Goal: Task Accomplishment & Management: Manage account settings

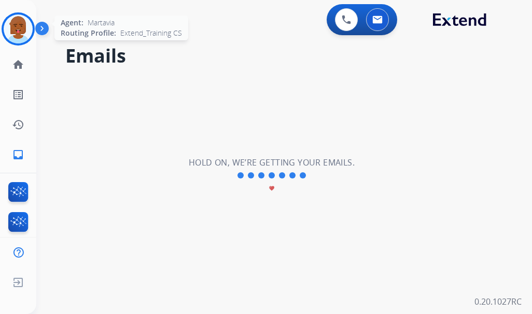
click at [28, 33] on img at bounding box center [18, 29] width 29 height 29
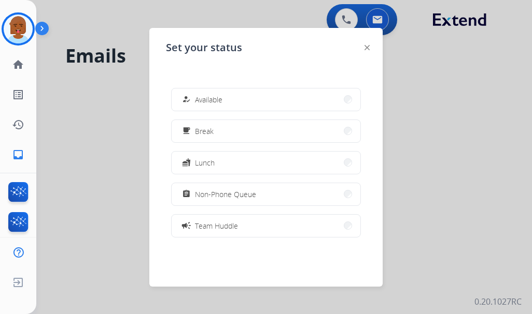
click at [145, 132] on div at bounding box center [266, 157] width 532 height 314
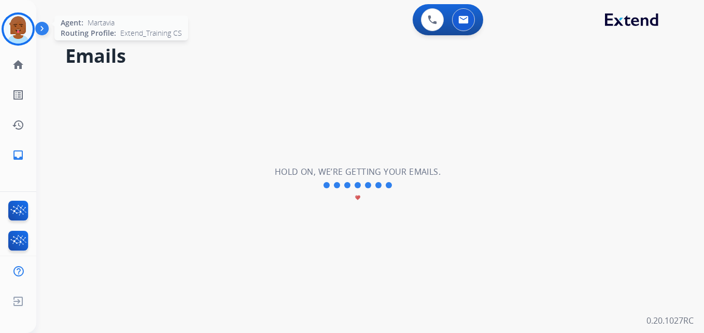
click at [16, 23] on img at bounding box center [18, 29] width 29 height 29
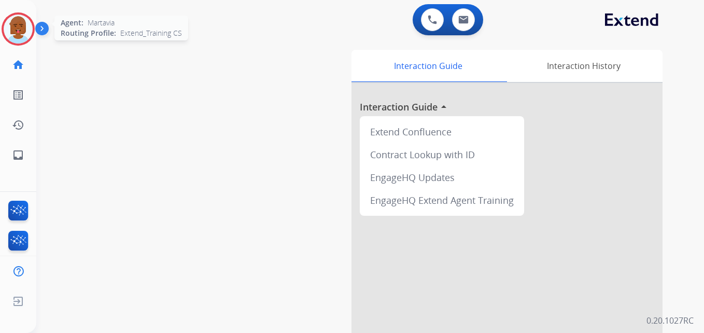
click at [3, 33] on div at bounding box center [18, 28] width 33 height 33
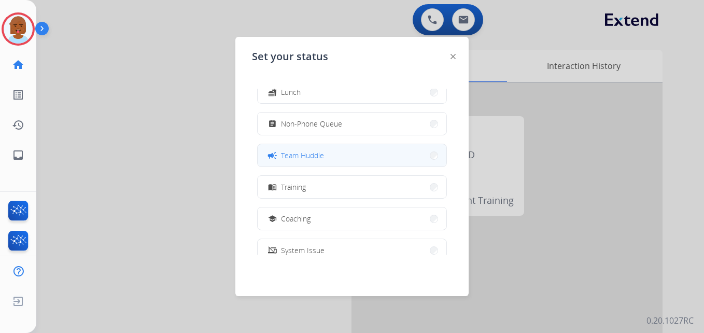
scroll to position [104, 0]
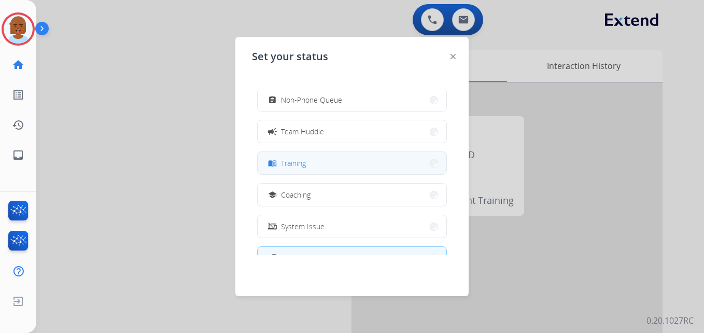
click at [308, 173] on button "menu_book Training" at bounding box center [352, 163] width 189 height 22
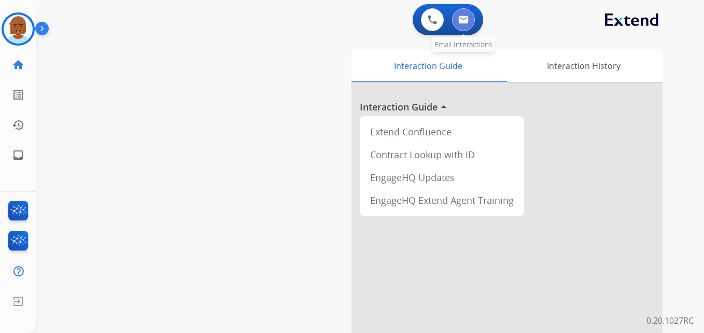
click at [466, 23] on button at bounding box center [463, 19] width 23 height 23
select select "**********"
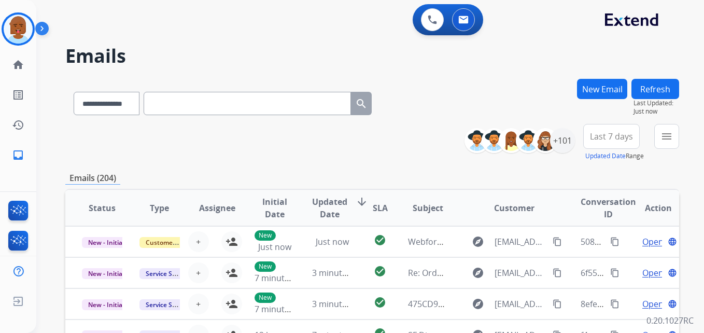
click at [601, 138] on span "Last 7 days" at bounding box center [611, 136] width 43 height 4
click at [596, 265] on div "Last 90 days" at bounding box center [607, 262] width 57 height 16
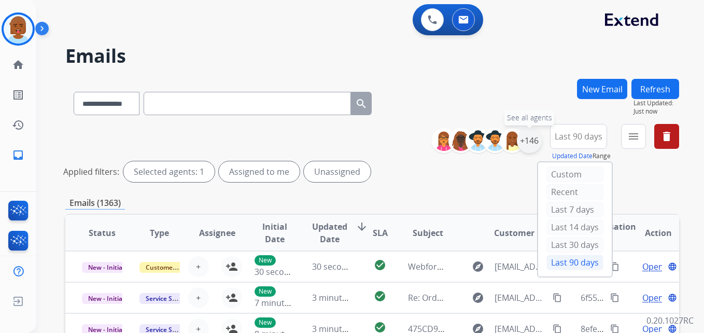
click at [531, 146] on div "+146" at bounding box center [529, 140] width 25 height 25
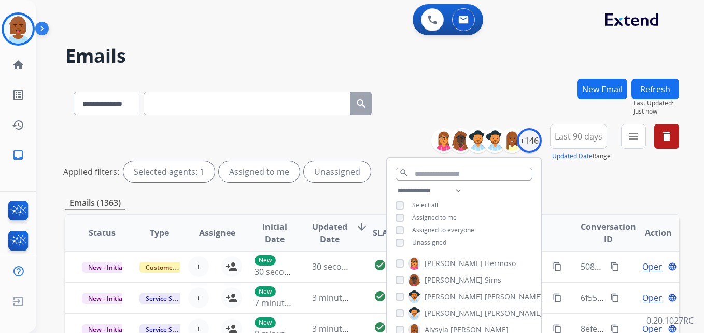
click at [413, 239] on span "Unassigned" at bounding box center [429, 242] width 34 height 9
click at [546, 201] on div "Emails (1363)" at bounding box center [371, 202] width 613 height 13
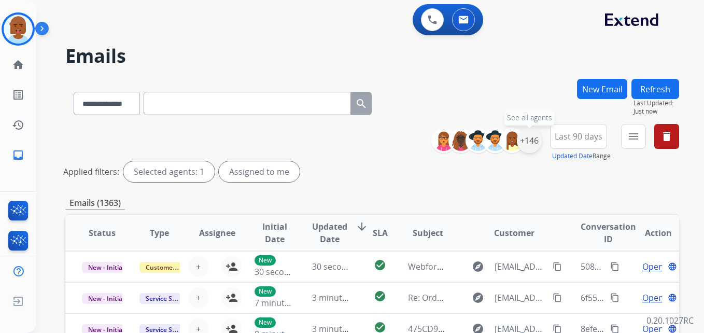
click at [531, 138] on div "+146" at bounding box center [529, 140] width 25 height 25
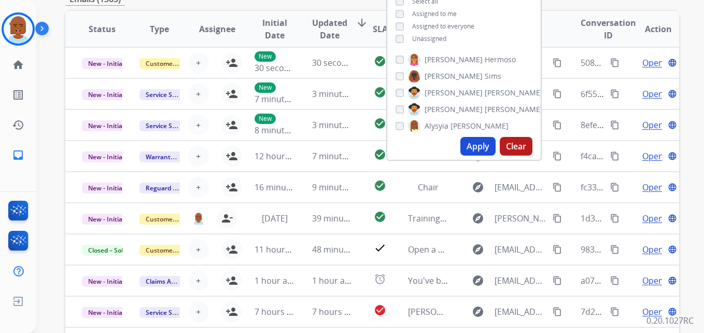
scroll to position [207, 0]
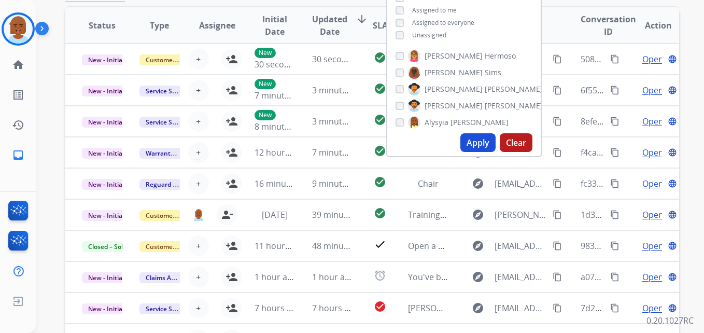
click at [481, 148] on button "Apply" at bounding box center [477, 142] width 35 height 19
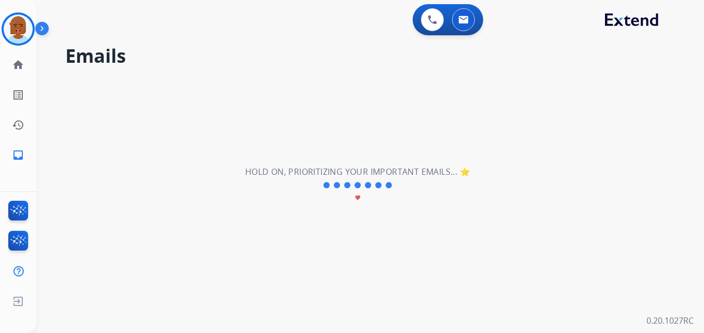
scroll to position [0, 0]
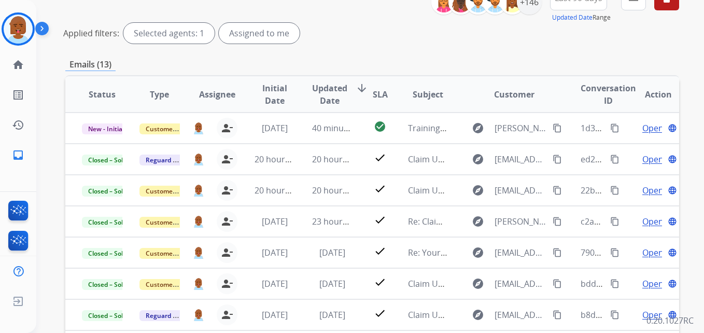
scroll to position [207, 0]
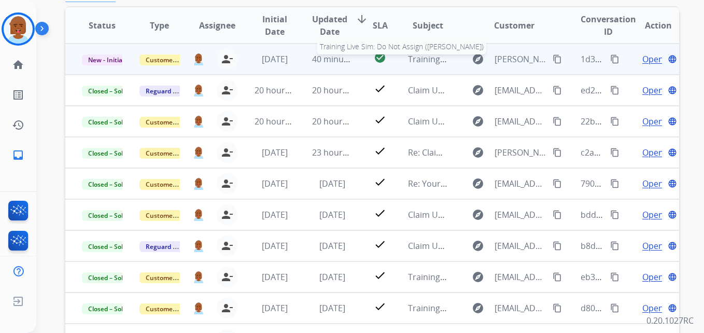
click at [415, 61] on span "Training Live Sim: Do Not Assign (Martavia Howard)" at bounding box center [506, 58] width 197 height 11
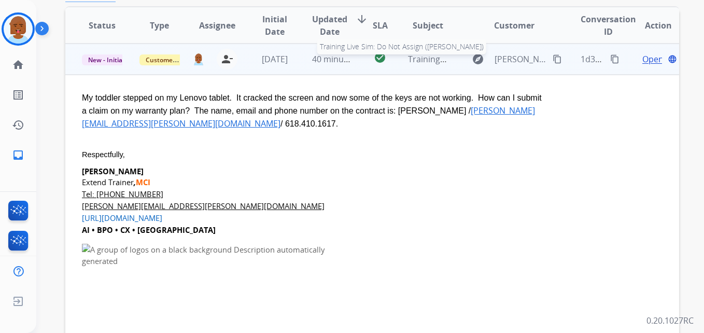
click at [415, 61] on span "Training Live Sim: Do Not Assign (Martavia Howard)" at bounding box center [506, 58] width 197 height 11
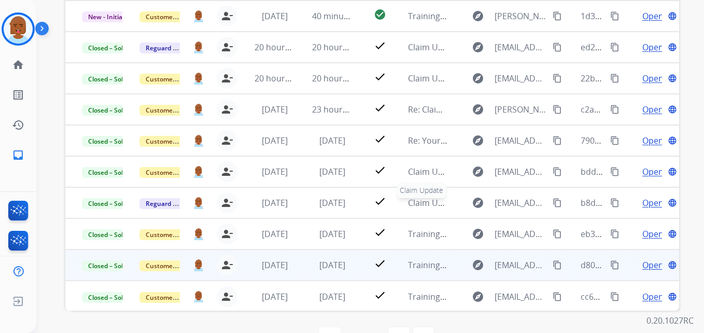
scroll to position [282, 0]
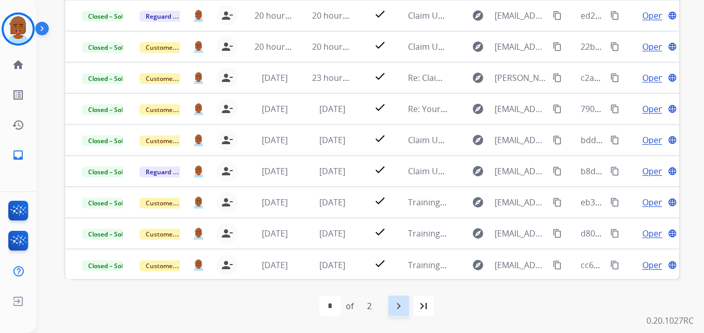
click at [402, 304] on mat-icon "navigate_next" at bounding box center [398, 305] width 12 height 12
select select "*"
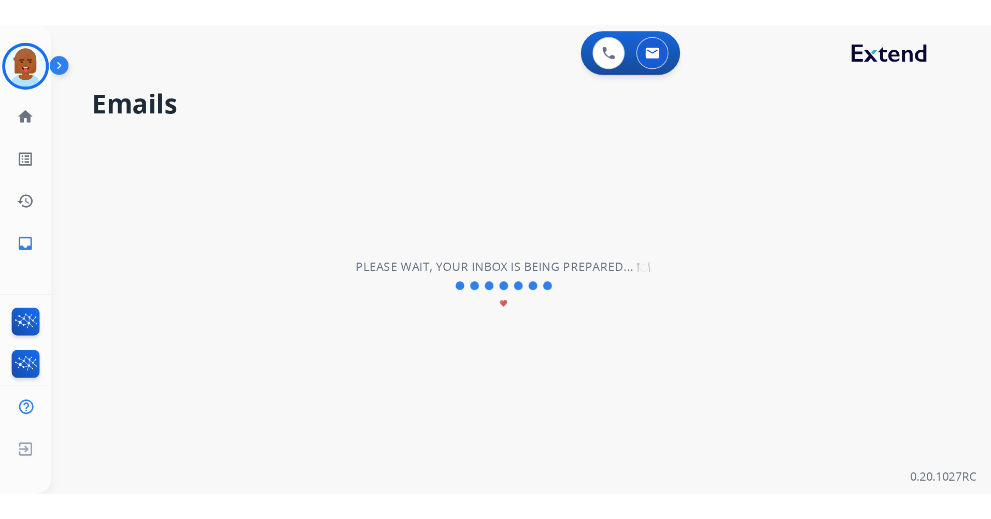
scroll to position [0, 0]
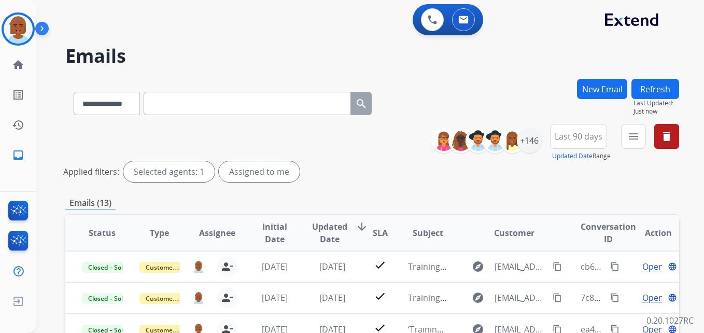
click at [263, 30] on div "0 Voice Interactions 0 Email Interactions" at bounding box center [364, 20] width 630 height 33
